Goal: Use online tool/utility: Use online tool/utility

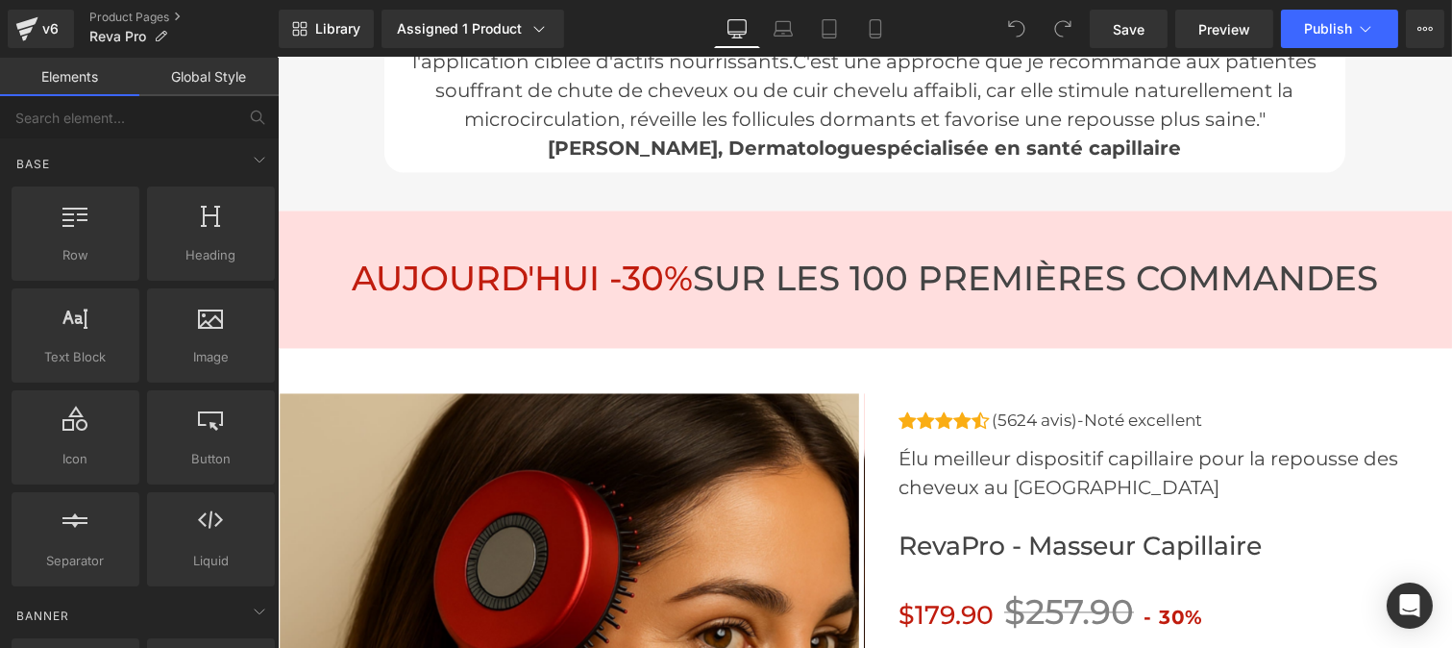
scroll to position [7176, 0]
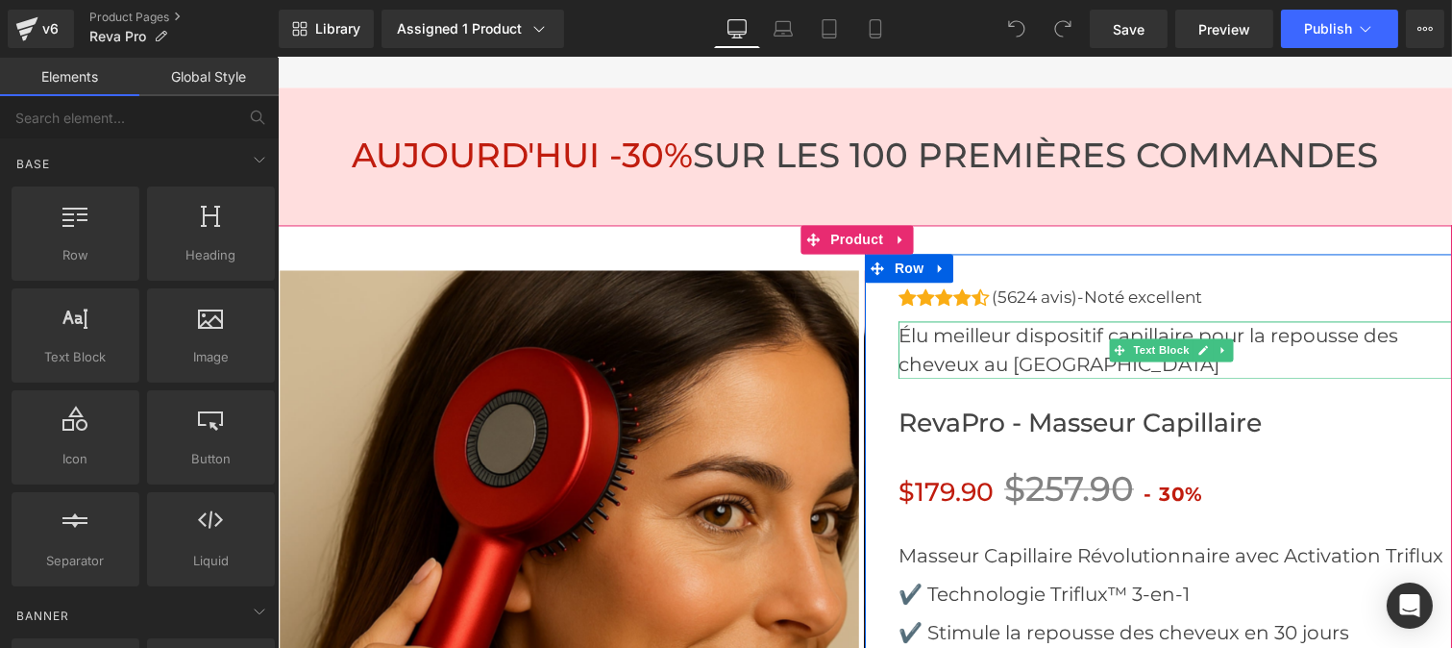
click at [951, 321] on p "Élu meilleur dispositif capillaire pour la repousse des cheveux au [GEOGRAPHIC_…" at bounding box center [1175, 350] width 554 height 58
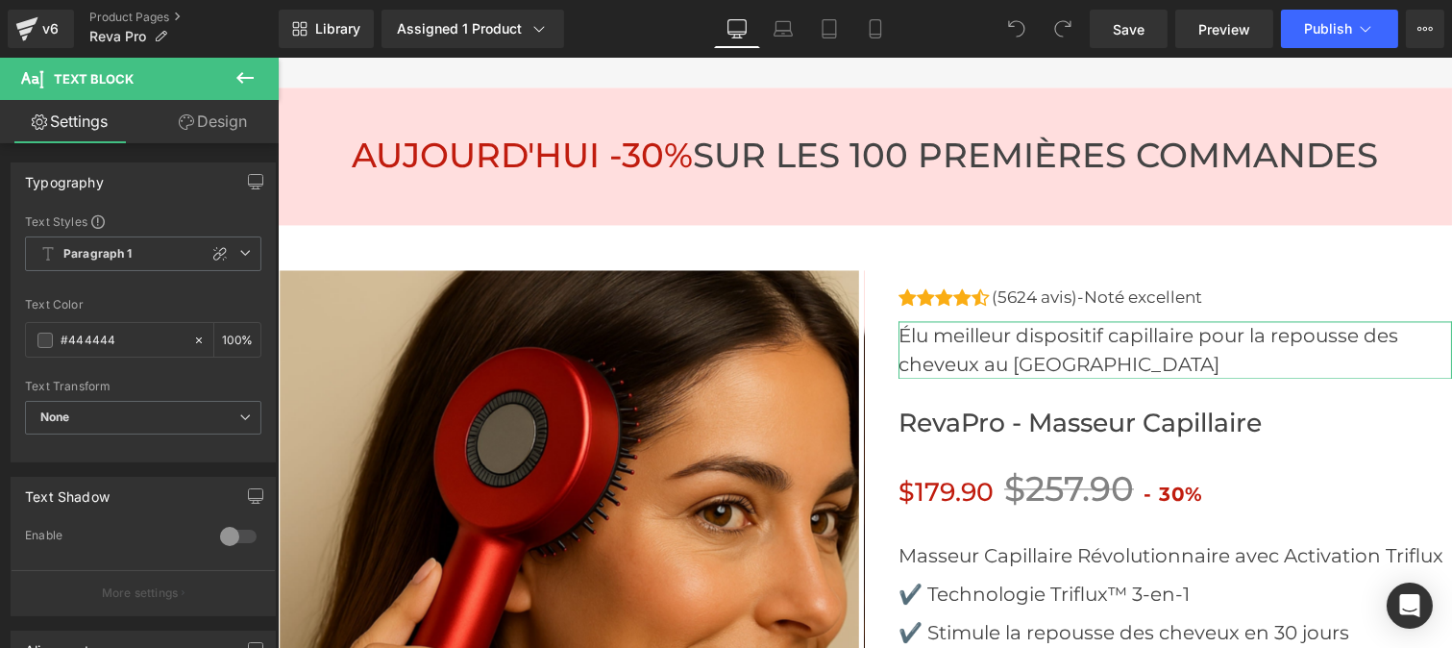
click at [222, 122] on link "Design" at bounding box center [212, 121] width 139 height 43
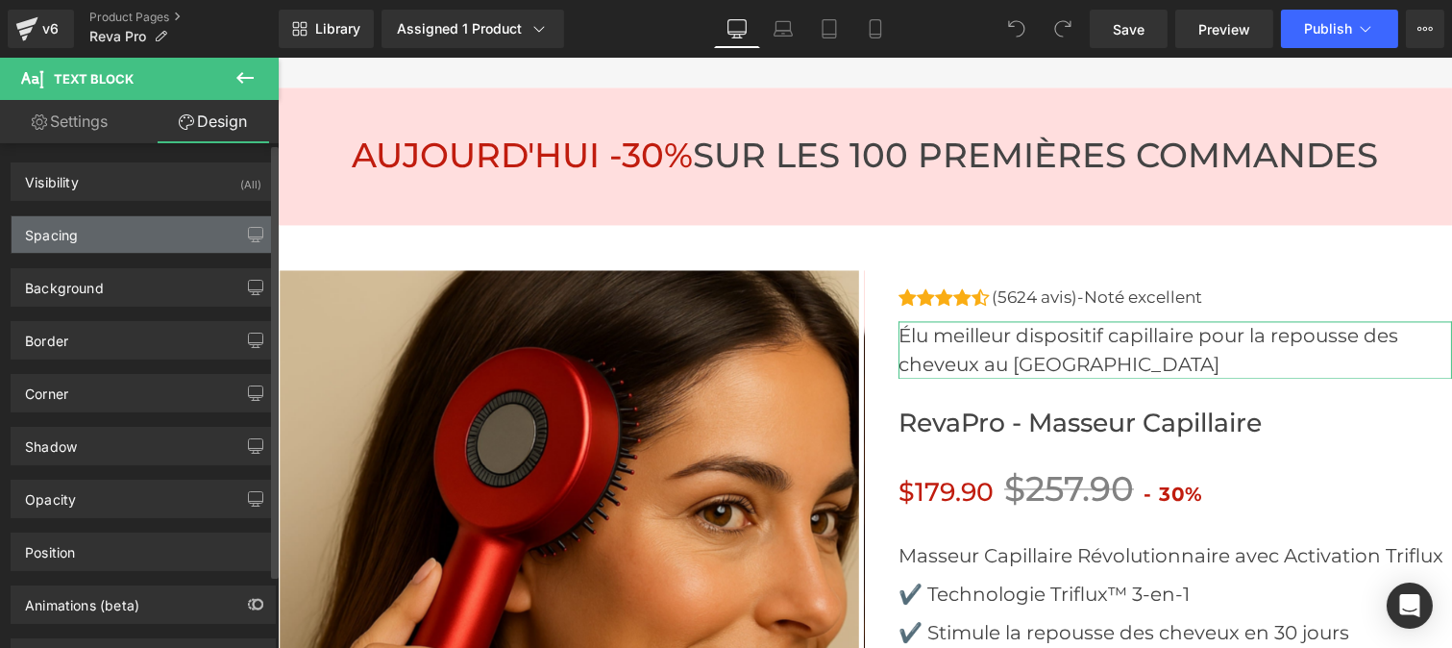
click at [74, 235] on div "Spacing" at bounding box center [51, 229] width 53 height 27
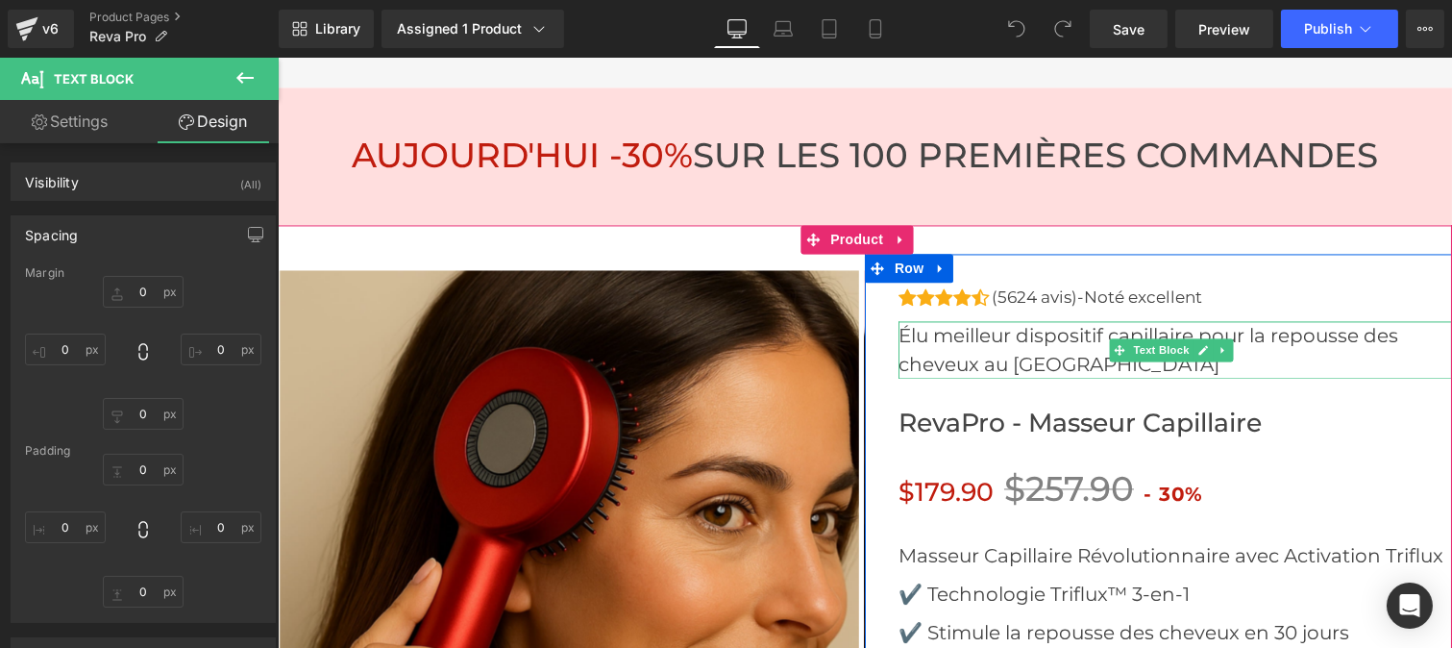
click at [962, 321] on p "Élu meilleur dispositif capillaire pour la repousse des cheveux au [GEOGRAPHIC_…" at bounding box center [1175, 350] width 554 height 58
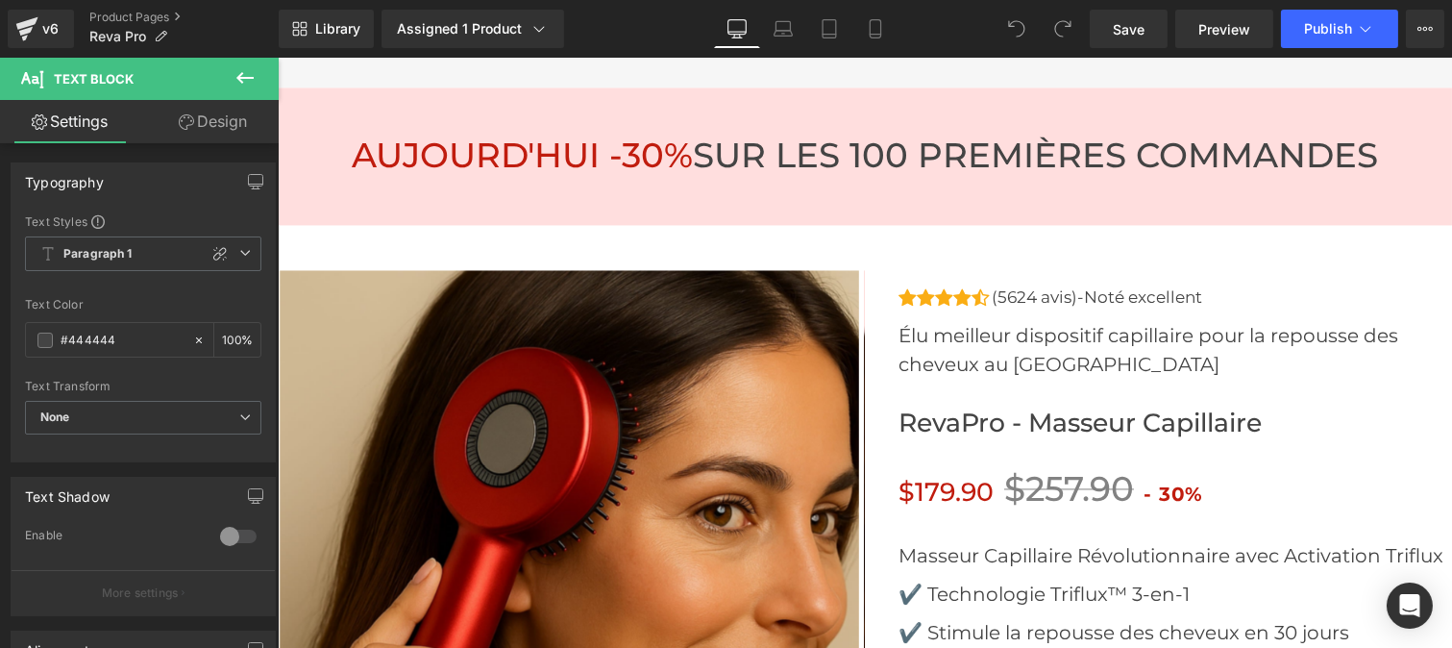
click at [222, 126] on link "Design" at bounding box center [212, 121] width 139 height 43
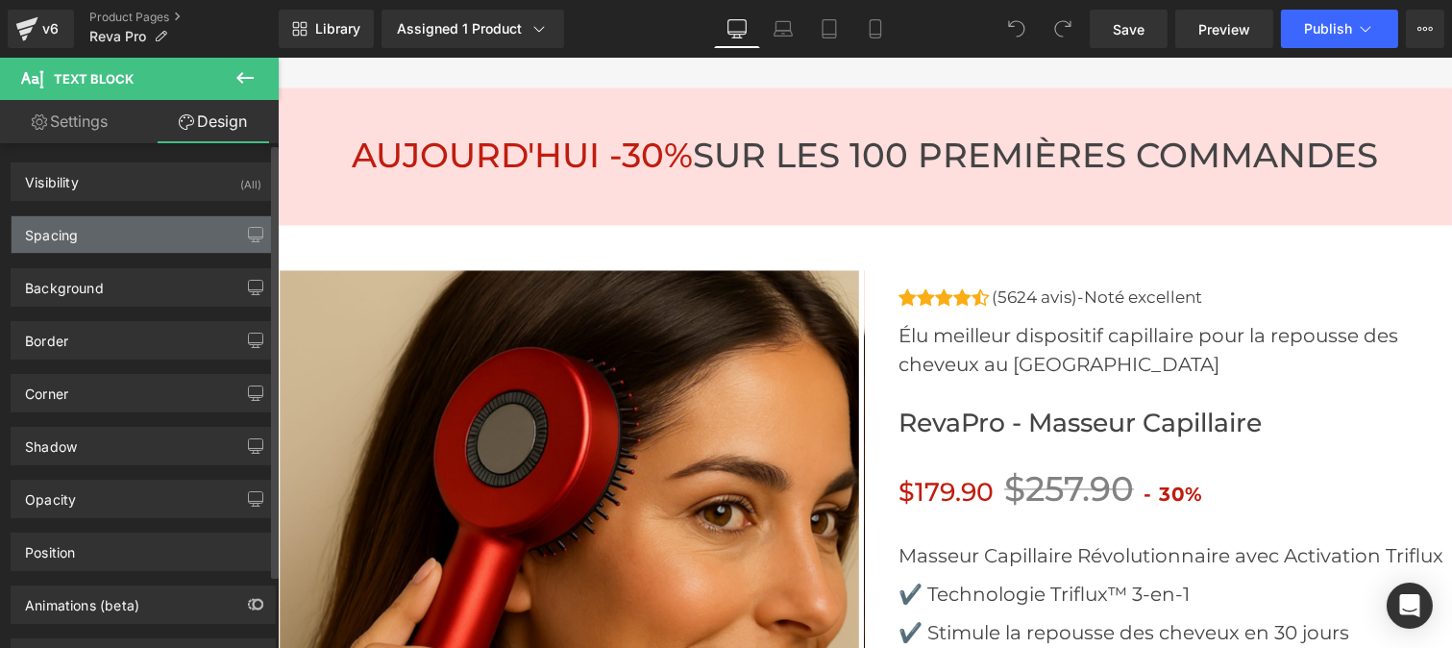
click at [101, 237] on div "Spacing" at bounding box center [143, 234] width 263 height 37
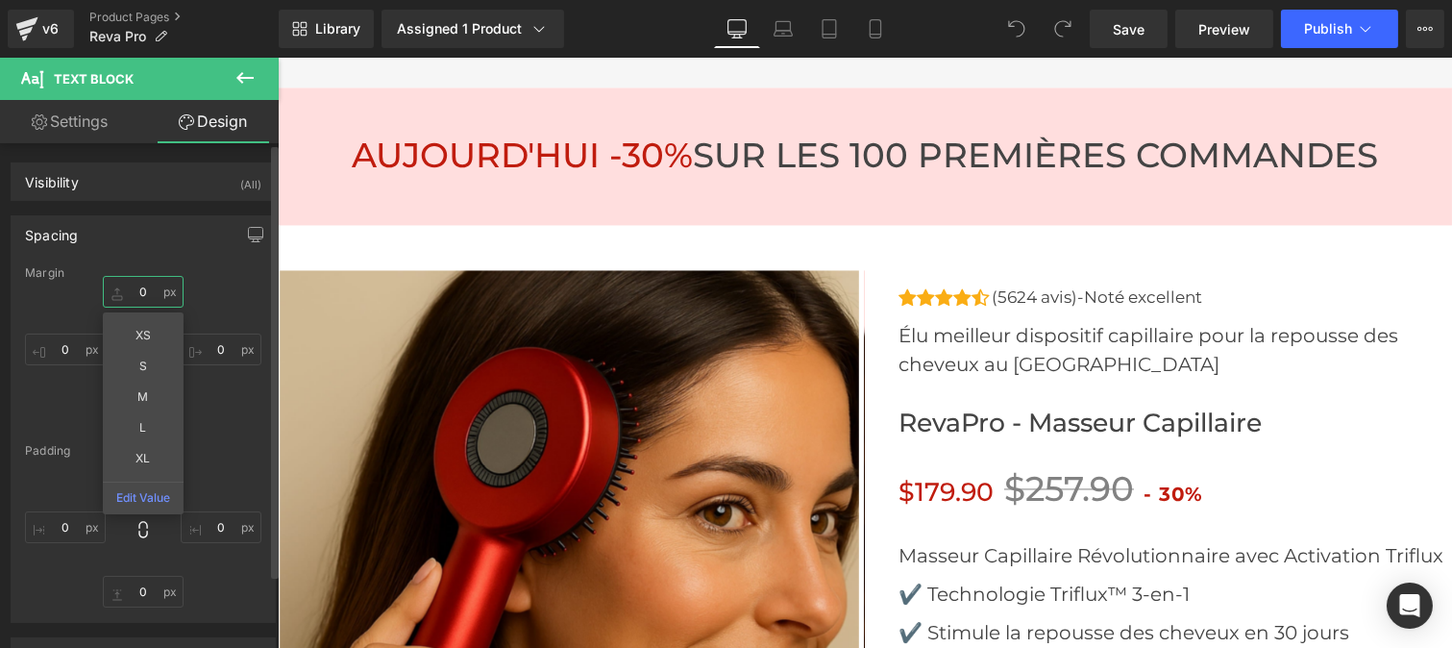
click at [145, 289] on input "text" at bounding box center [143, 292] width 81 height 32
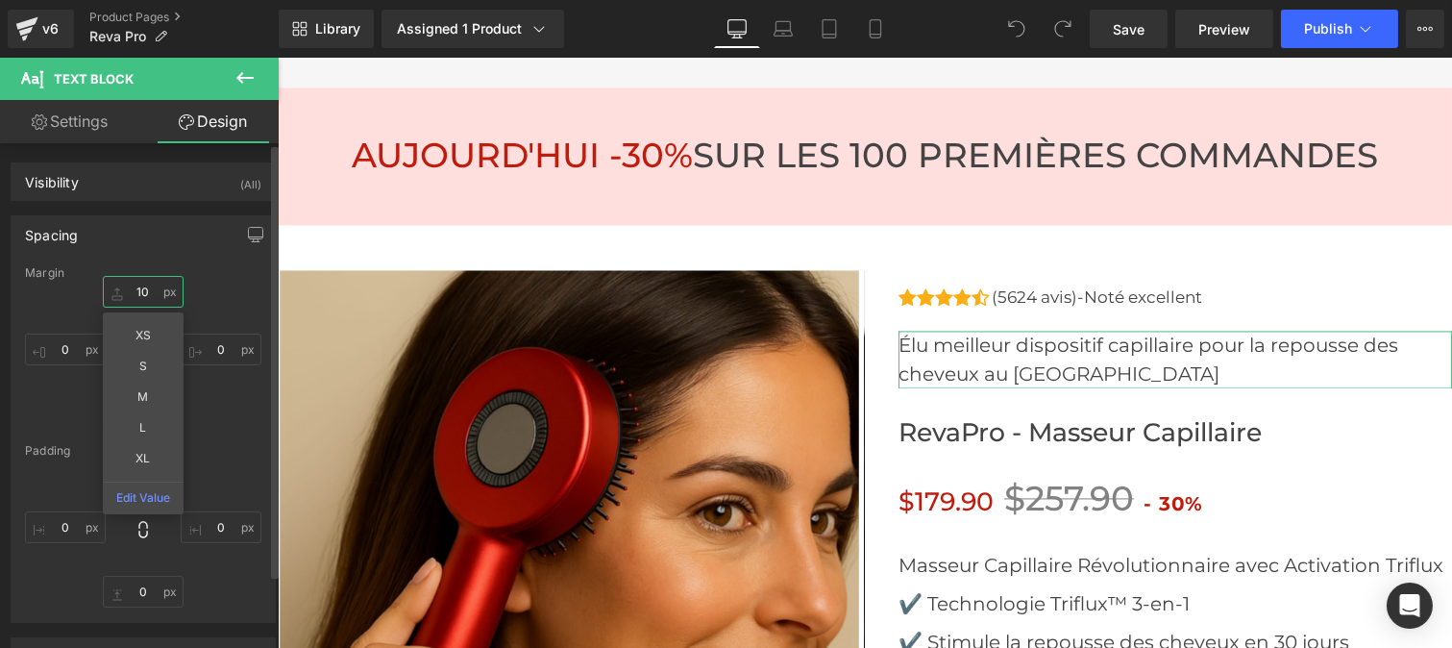
type input "10"
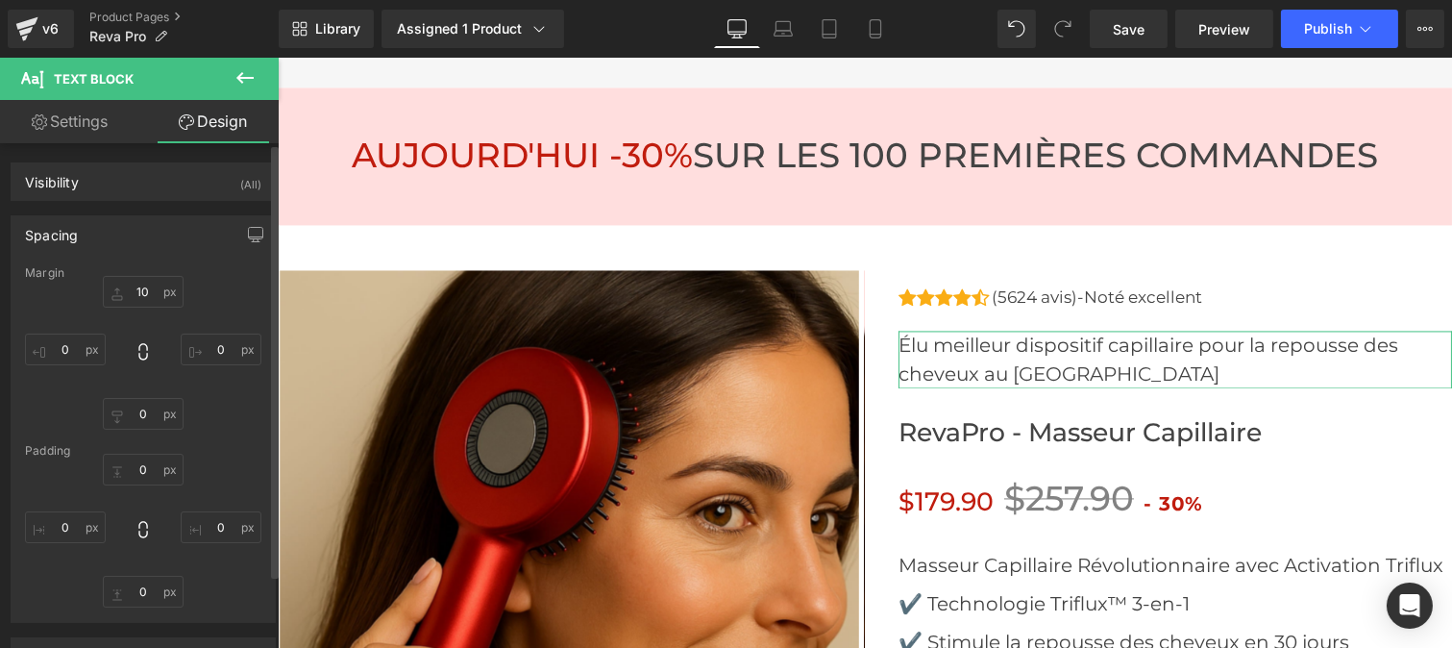
click at [224, 281] on div "10" at bounding box center [143, 353] width 236 height 154
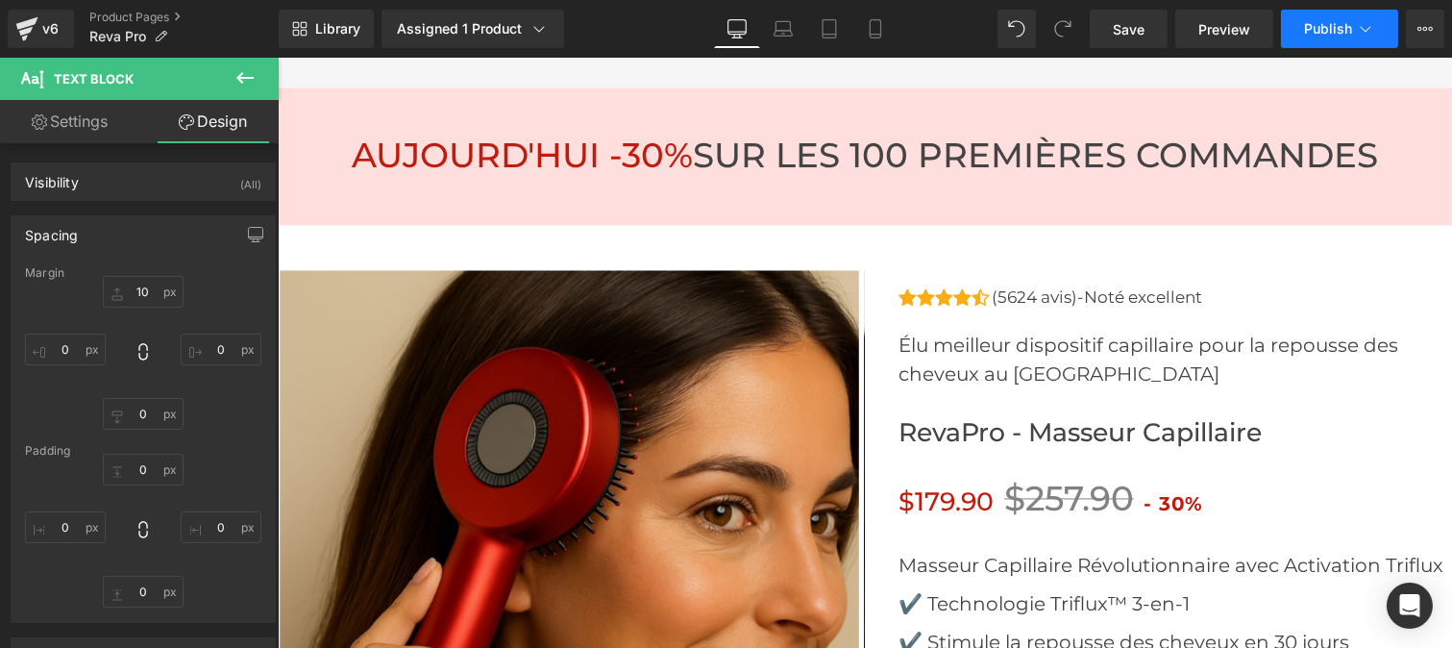
click at [1324, 27] on span "Publish" at bounding box center [1328, 28] width 48 height 15
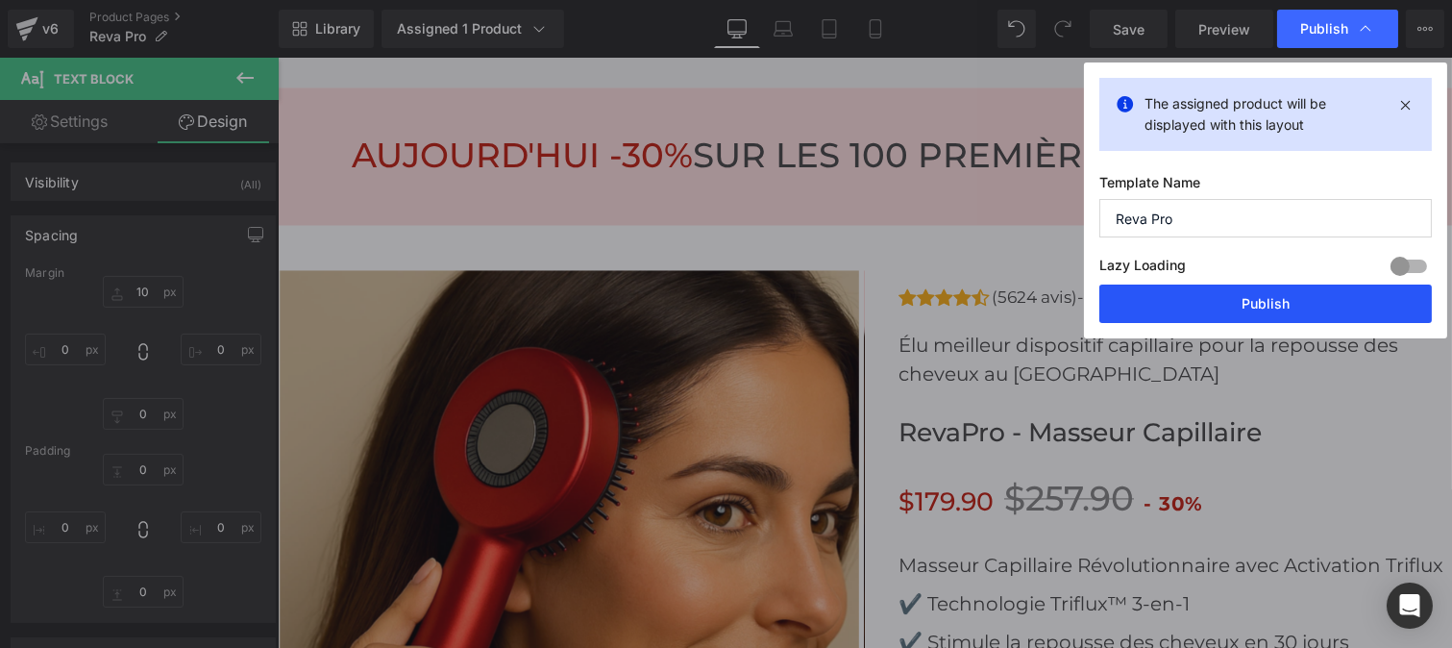
click at [1241, 300] on button "Publish" at bounding box center [1266, 304] width 333 height 38
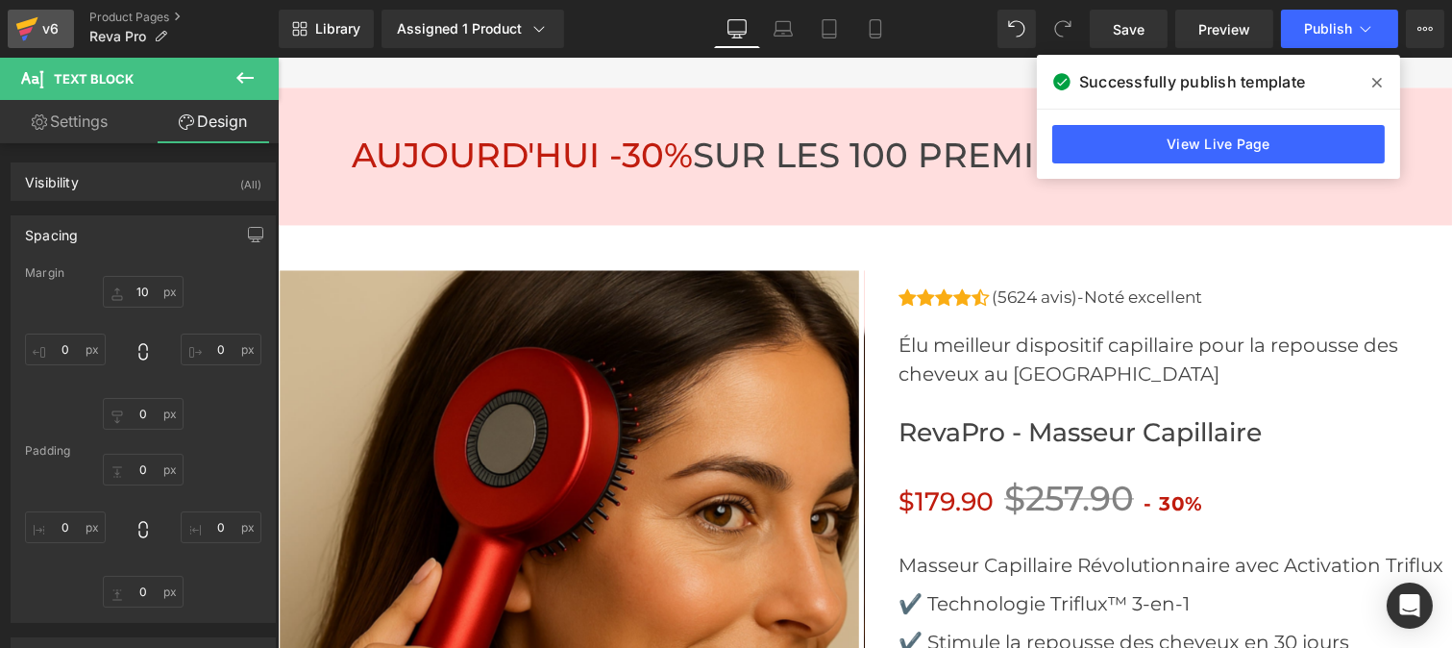
click at [39, 25] on div "v6" at bounding box center [50, 28] width 24 height 25
